Goal: Task Accomplishment & Management: Use online tool/utility

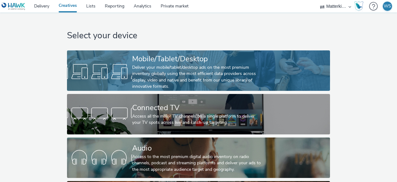
click at [198, 62] on div "Mobile/Tablet/Desktop" at bounding box center [197, 58] width 130 height 11
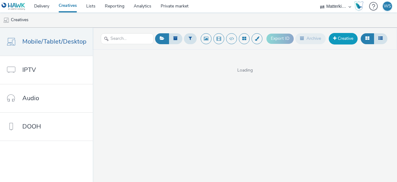
click at [342, 36] on link "Creative" at bounding box center [343, 38] width 29 height 11
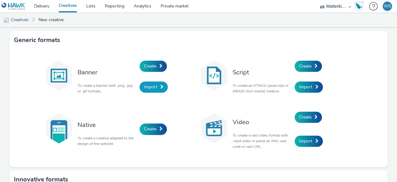
click at [146, 86] on span "Import" at bounding box center [150, 87] width 13 height 6
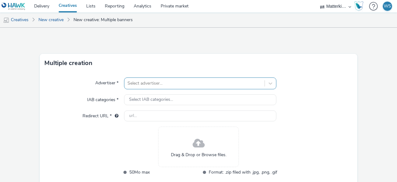
click at [149, 83] on div "Select advertiser..." at bounding box center [200, 83] width 152 height 12
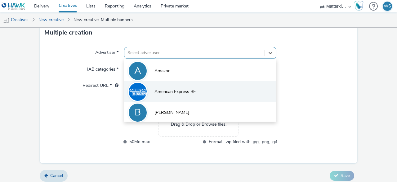
scroll to position [30, 0]
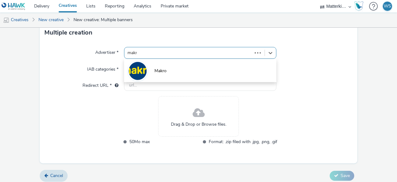
type input "makro"
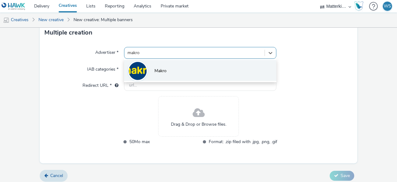
click at [164, 75] on li "Makro" at bounding box center [200, 70] width 152 height 21
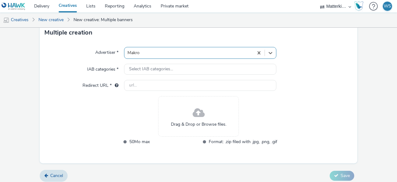
type input "http://makro.nl"
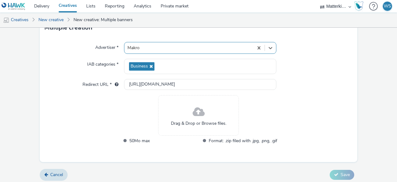
scroll to position [38, 0]
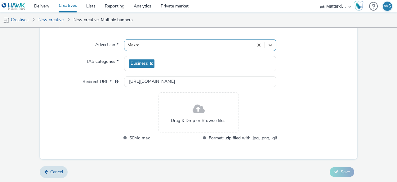
click at [197, 109] on span at bounding box center [199, 109] width 12 height 16
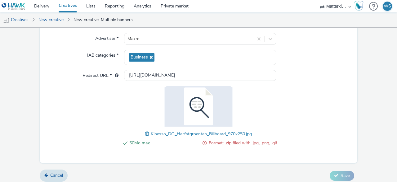
scroll to position [48, 0]
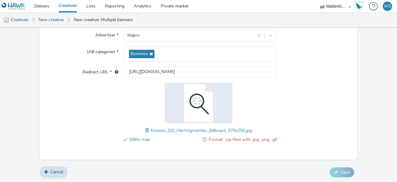
click at [235, 133] on div "50Mo max Format: .zip filed with .jpg, .png, .gif Kinesso_DO_Herfstgroenten_Bil…" at bounding box center [198, 116] width 157 height 67
click at [238, 137] on span "Format: .zip filed with .jpg, .png, .gif" at bounding box center [243, 139] width 69 height 7
click at [145, 130] on span at bounding box center [148, 130] width 6 height 7
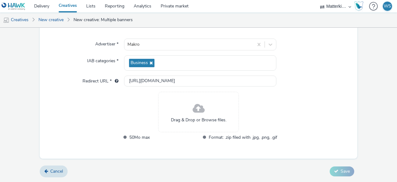
scroll to position [38, 0]
click at [186, 110] on div "Drag & Drop or Browse files." at bounding box center [198, 112] width 81 height 40
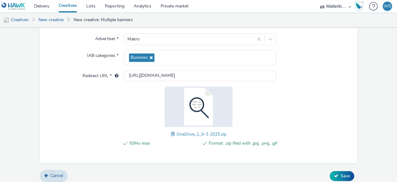
scroll to position [48, 0]
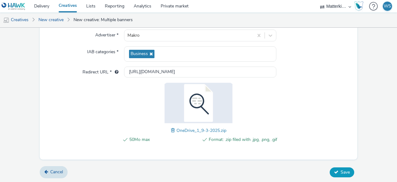
click at [341, 170] on span "Save" at bounding box center [345, 172] width 9 height 6
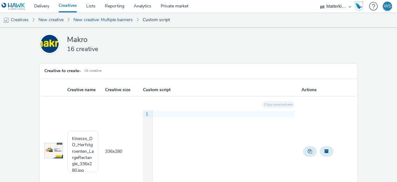
click at [191, 125] on div "9 1 ›" at bounding box center [219, 156] width 152 height 93
click at [155, 89] on th "Custom script" at bounding box center [221, 89] width 159 height 13
click at [189, 133] on div "9 1 ›" at bounding box center [219, 156] width 152 height 93
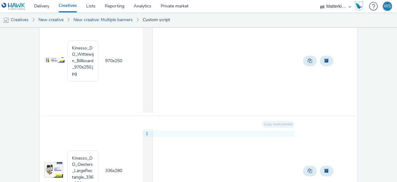
scroll to position [1695, 0]
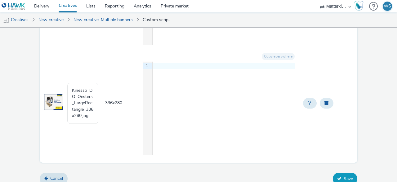
click at [341, 172] on button "Save" at bounding box center [345, 178] width 25 height 12
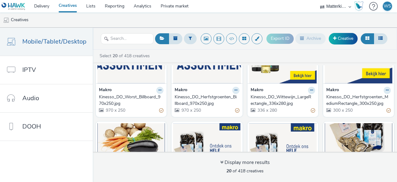
scroll to position [48, 0]
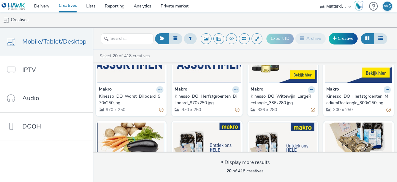
click at [119, 99] on div "Kinesso_DO_Worst_Billboard_970x250.jpg" at bounding box center [130, 99] width 62 height 13
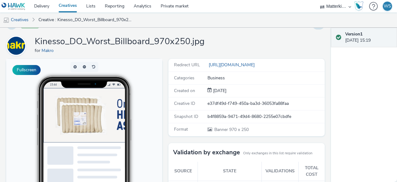
scroll to position [7, 0]
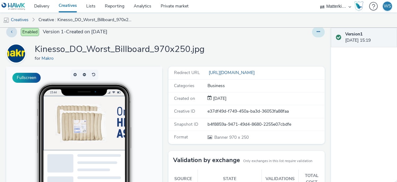
click at [312, 34] on button at bounding box center [318, 32] width 13 height 11
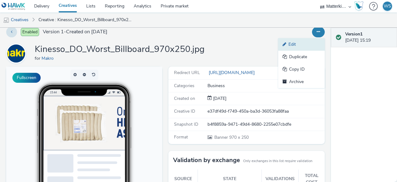
click at [297, 47] on link "Edit" at bounding box center [301, 44] width 47 height 12
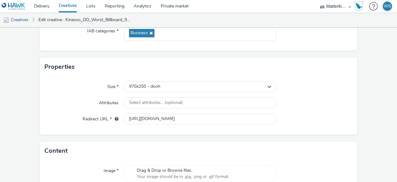
scroll to position [114, 0]
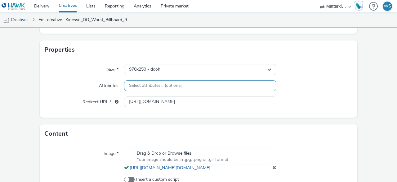
click at [191, 85] on div "Select attributes... (optional)" at bounding box center [200, 85] width 152 height 11
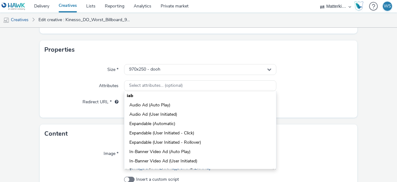
click at [67, 89] on div "Attributes" at bounding box center [84, 85] width 79 height 11
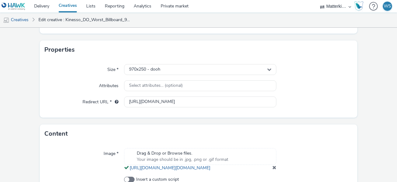
scroll to position [164, 0]
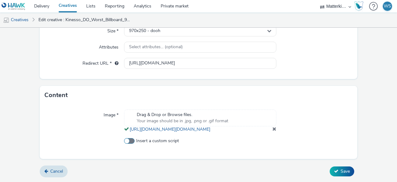
click at [126, 142] on span at bounding box center [129, 141] width 11 height 6
click at [126, 142] on input "Insert a custom script" at bounding box center [126, 141] width 4 height 4
checkbox input "true"
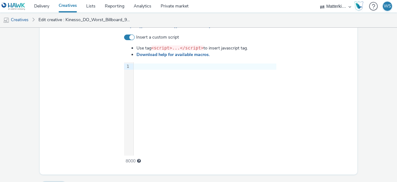
scroll to position [257, 0]
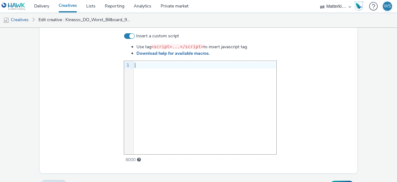
click at [147, 89] on div "9 1 ›" at bounding box center [200, 107] width 152 height 93
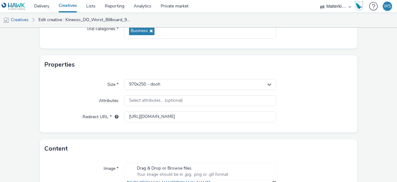
scroll to position [98, 0]
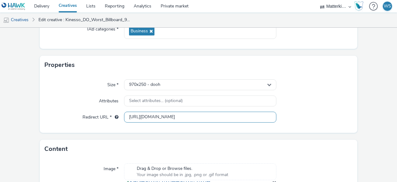
click at [155, 117] on input "http://makro.nl" at bounding box center [200, 116] width 152 height 11
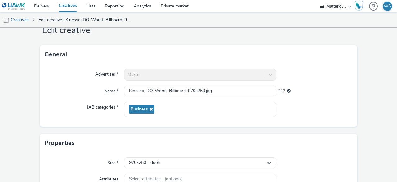
scroll to position [0, 0]
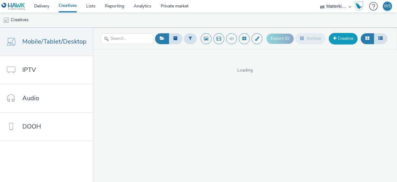
click at [341, 41] on link "Creative" at bounding box center [343, 38] width 29 height 11
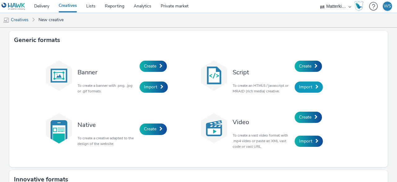
click at [306, 86] on span "Import" at bounding box center [305, 87] width 13 height 6
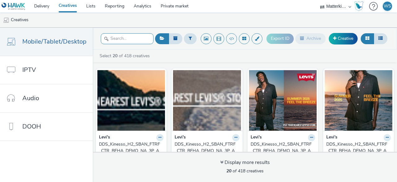
click at [131, 38] on input "text" at bounding box center [127, 38] width 53 height 11
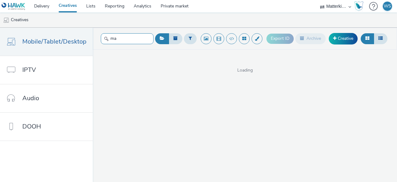
type input "m"
click at [166, 39] on button at bounding box center [162, 38] width 14 height 11
click at [178, 36] on icon at bounding box center [175, 38] width 4 height 4
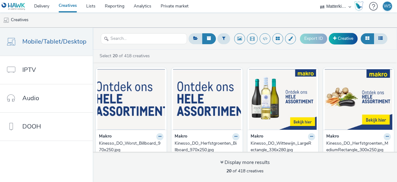
scroll to position [0, 0]
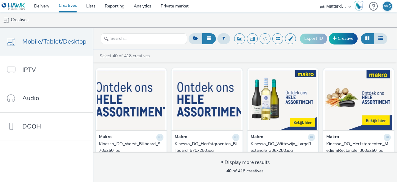
click at [145, 84] on img at bounding box center [131, 100] width 68 height 61
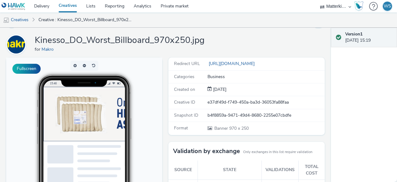
scroll to position [15, 0]
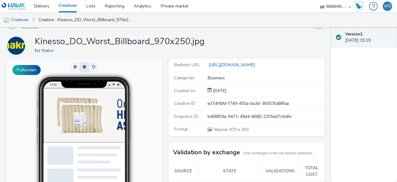
click at [85, 66] on button "button" at bounding box center [84, 67] width 9 height 10
click at [33, 70] on button "Fullscreen" at bounding box center [26, 70] width 28 height 10
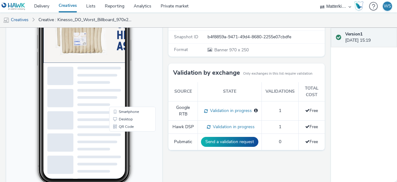
scroll to position [97, 0]
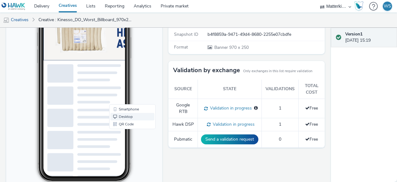
click at [134, 119] on link "Desktop" at bounding box center [132, 116] width 44 height 7
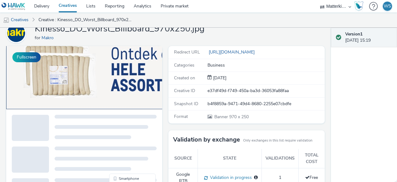
scroll to position [0, 0]
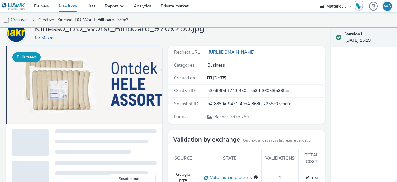
click at [29, 56] on button "Fullscreen" at bounding box center [26, 57] width 28 height 10
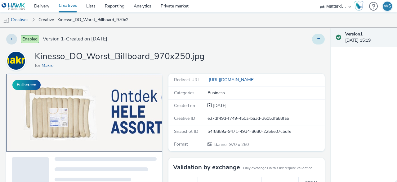
click at [312, 41] on button at bounding box center [318, 39] width 13 height 11
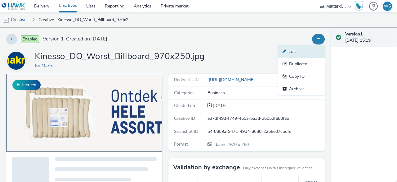
click at [298, 52] on link "Edit" at bounding box center [301, 51] width 47 height 12
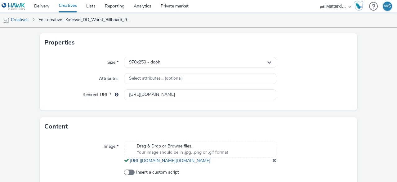
scroll to position [121, 0]
click at [222, 73] on div "Select attributes... (optional)" at bounding box center [200, 78] width 152 height 11
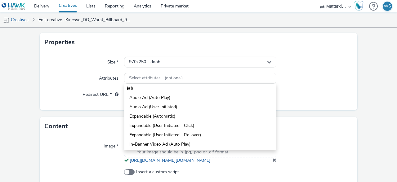
click at [87, 76] on div "Attributes" at bounding box center [84, 78] width 79 height 11
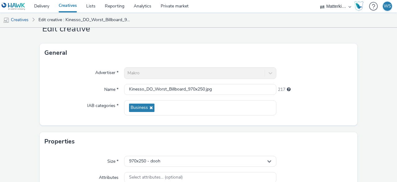
scroll to position [0, 0]
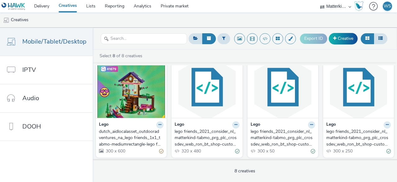
scroll to position [119, 0]
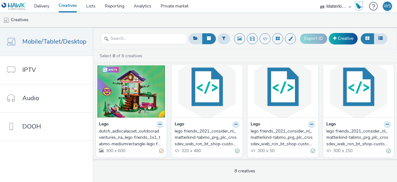
click at [127, 133] on div "dutch_aidlocalasset_outdooradventures_na_lego friends_1x1_tabmo-mediumrectangle…" at bounding box center [130, 137] width 62 height 19
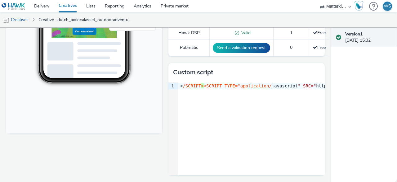
click at [165, 92] on div "Redirect URL https://www.lego.com/nl-nl/kids/friends Categories Family & Parent…" at bounding box center [244, 30] width 159 height 303
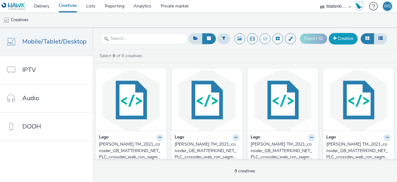
click at [340, 41] on link "Creative" at bounding box center [343, 38] width 29 height 11
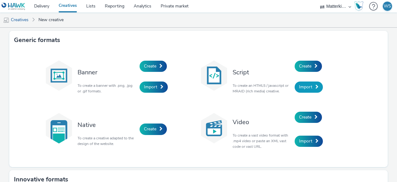
click at [307, 88] on span "Import" at bounding box center [305, 87] width 13 height 6
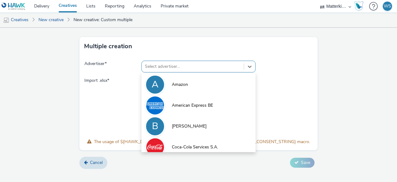
click at [186, 65] on div at bounding box center [193, 66] width 96 height 7
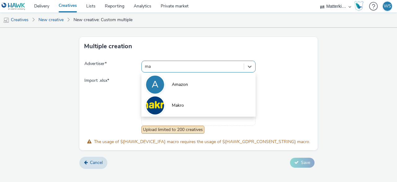
type input "mak"
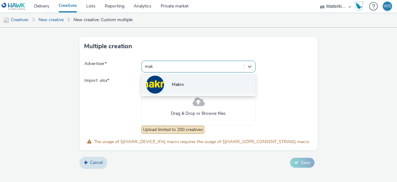
click at [186, 82] on li "Makro" at bounding box center [199, 84] width 114 height 21
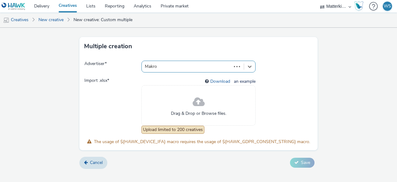
click at [186, 82] on div "Download an example" at bounding box center [199, 81] width 114 height 8
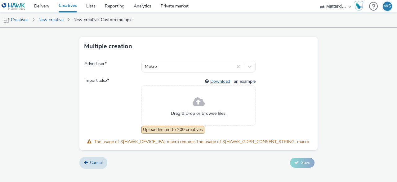
click at [222, 80] on link "Download" at bounding box center [221, 81] width 22 height 6
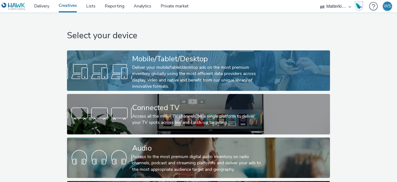
click at [172, 65] on div "Deliver your mobile/tablet/desktop ads on the most premium inventory globally u…" at bounding box center [197, 76] width 130 height 25
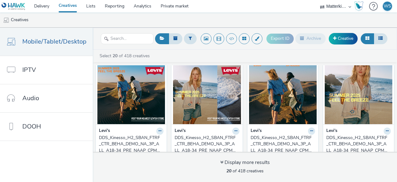
scroll to position [420, 0]
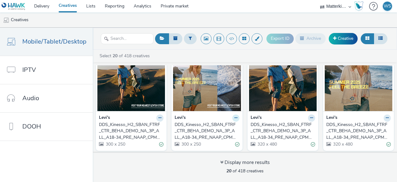
click at [234, 116] on button at bounding box center [235, 117] width 7 height 7
click at [214, 126] on link "Edit" at bounding box center [216, 128] width 47 height 12
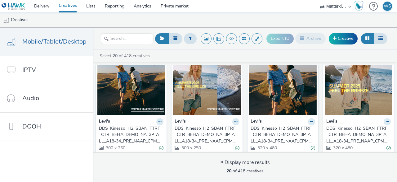
scroll to position [420, 0]
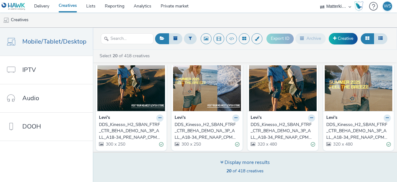
click at [229, 160] on div "Display more results" at bounding box center [245, 162] width 50 height 7
click at [222, 162] on icon at bounding box center [221, 161] width 3 height 5
click at [245, 168] on span "20 of 418 creatives" at bounding box center [245, 171] width 37 height 6
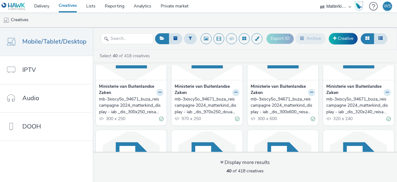
scroll to position [760, 0]
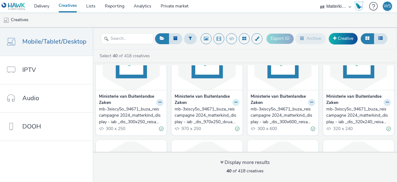
click at [235, 100] on icon at bounding box center [236, 102] width 3 height 4
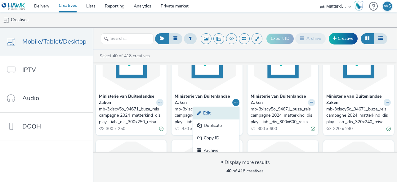
click at [219, 110] on link "Edit" at bounding box center [216, 113] width 47 height 12
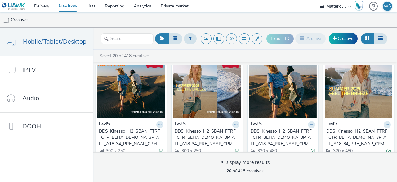
scroll to position [420, 0]
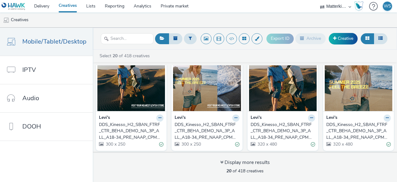
click at [194, 130] on div "DDS_Kinesso_H2_SBAN_FTRF_CTR_BEHA_DEMO_NA_3P_ALL_A18-34_PRE_NAAP_CPM_SSD_300x25…" at bounding box center [206, 130] width 62 height 19
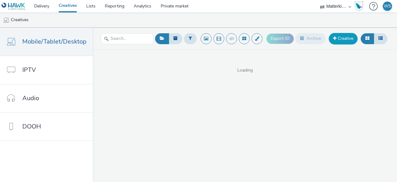
click at [344, 40] on link "Creative" at bounding box center [343, 38] width 29 height 11
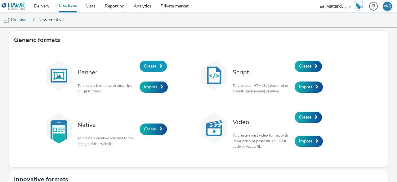
click at [157, 66] on link "Create" at bounding box center [153, 66] width 27 height 11
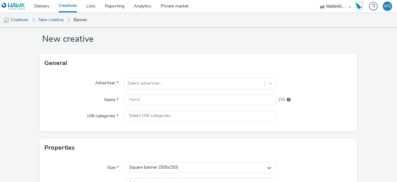
scroll to position [12, 0]
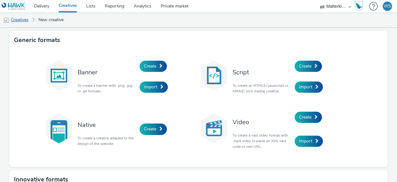
click at [24, 19] on link "Creatives" at bounding box center [16, 19] width 32 height 15
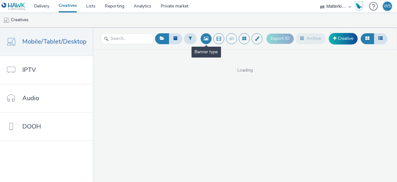
click at [207, 39] on button at bounding box center [206, 38] width 11 height 11
click at [207, 41] on button at bounding box center [206, 38] width 11 height 11
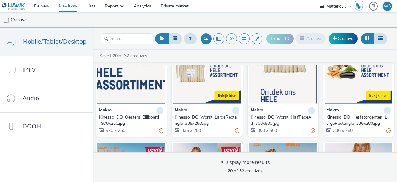
scroll to position [420, 0]
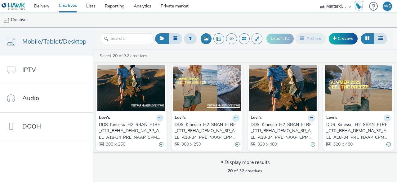
click at [235, 116] on icon at bounding box center [236, 118] width 3 height 4
click at [215, 128] on link "Edit" at bounding box center [216, 128] width 47 height 12
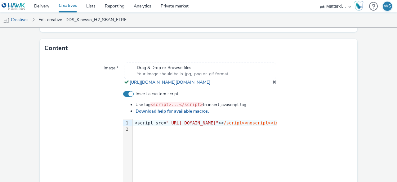
scroll to position [200, 0]
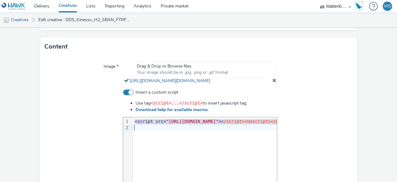
copy div "<script src= "https://cdn.doubleverify.com/dvbm.js#ctx=34925779&cmp=33669291&si…"
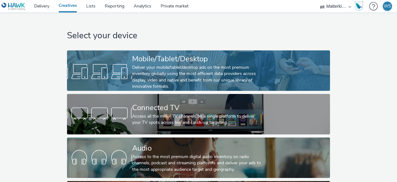
click at [155, 64] on div "Deliver your mobile/tablet/desktop ads on the most premium inventory globally u…" at bounding box center [197, 76] width 130 height 25
